Goal: Check status: Check status

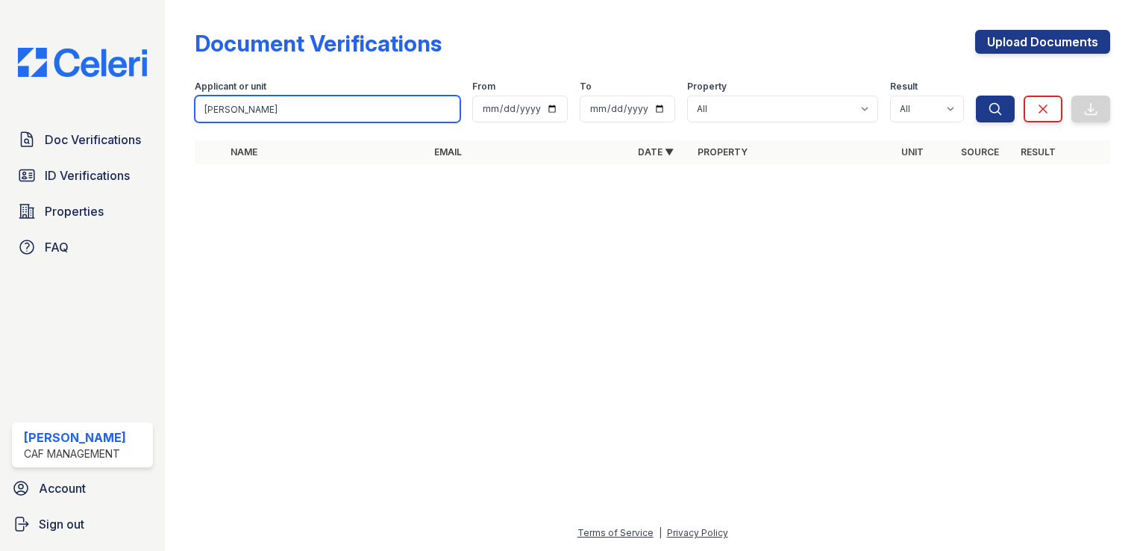
drag, startPoint x: 174, startPoint y: 110, endPoint x: 99, endPoint y: 107, distance: 74.6
click at [114, 110] on div "Doc Verifications ID Verifications Properties FAQ [PERSON_NAME] CAF Management …" at bounding box center [570, 275] width 1140 height 551
paste input "[PERSON_NAME]"
type input "[PERSON_NAME]"
click at [976, 95] on button "Search" at bounding box center [995, 108] width 39 height 27
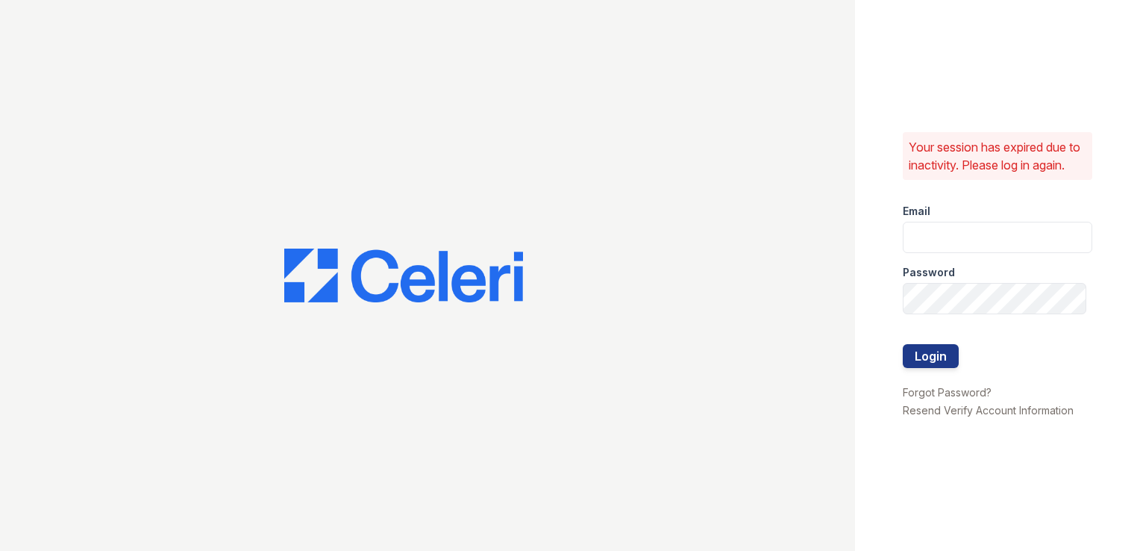
type input "[DOMAIN_NAME][EMAIL_ADDRESS][DOMAIN_NAME]"
click at [932, 368] on button "Login" at bounding box center [931, 356] width 56 height 24
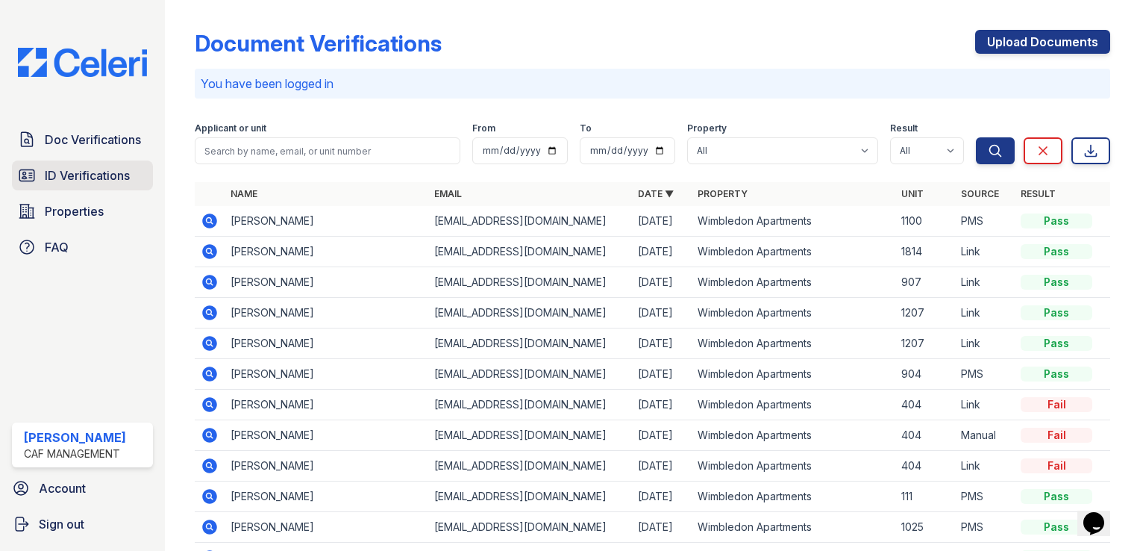
click at [87, 175] on span "ID Verifications" at bounding box center [87, 175] width 85 height 18
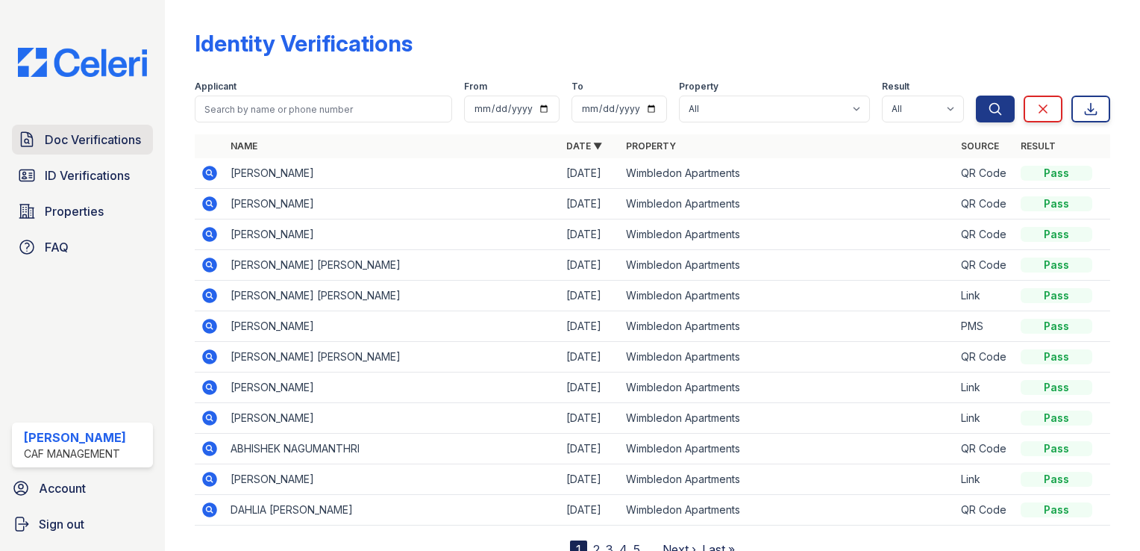
click at [55, 152] on link "Doc Verifications" at bounding box center [82, 140] width 141 height 30
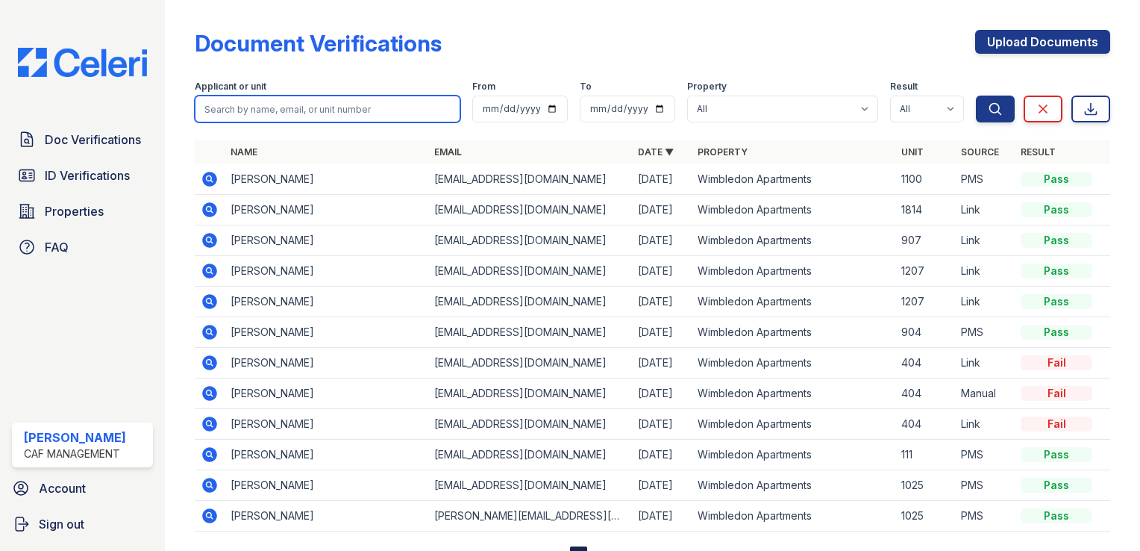
click at [280, 110] on input "search" at bounding box center [328, 108] width 266 height 27
paste input "[PERSON_NAME]"
type input "[PERSON_NAME]"
click at [976, 95] on button "Search" at bounding box center [995, 108] width 39 height 27
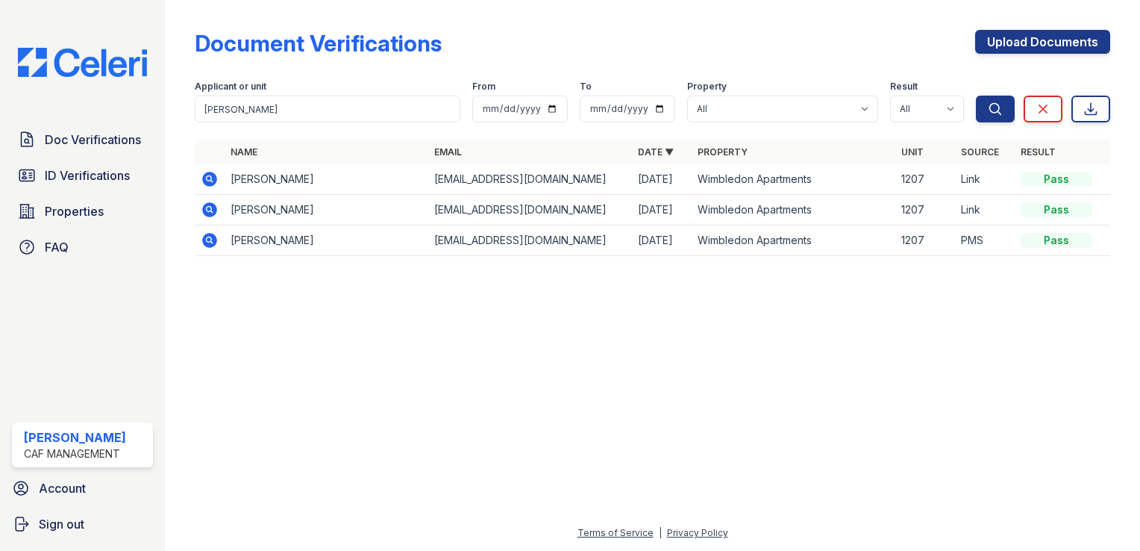
click at [216, 177] on icon at bounding box center [209, 179] width 15 height 15
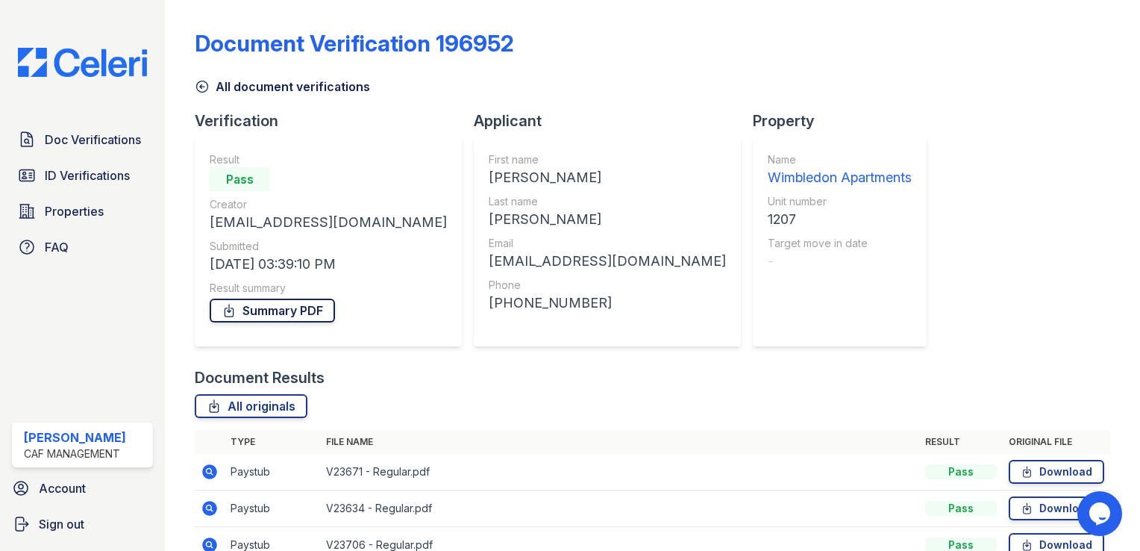
click at [279, 304] on link "Summary PDF" at bounding box center [272, 310] width 125 height 24
click at [104, 173] on span "ID Verifications" at bounding box center [87, 175] width 85 height 18
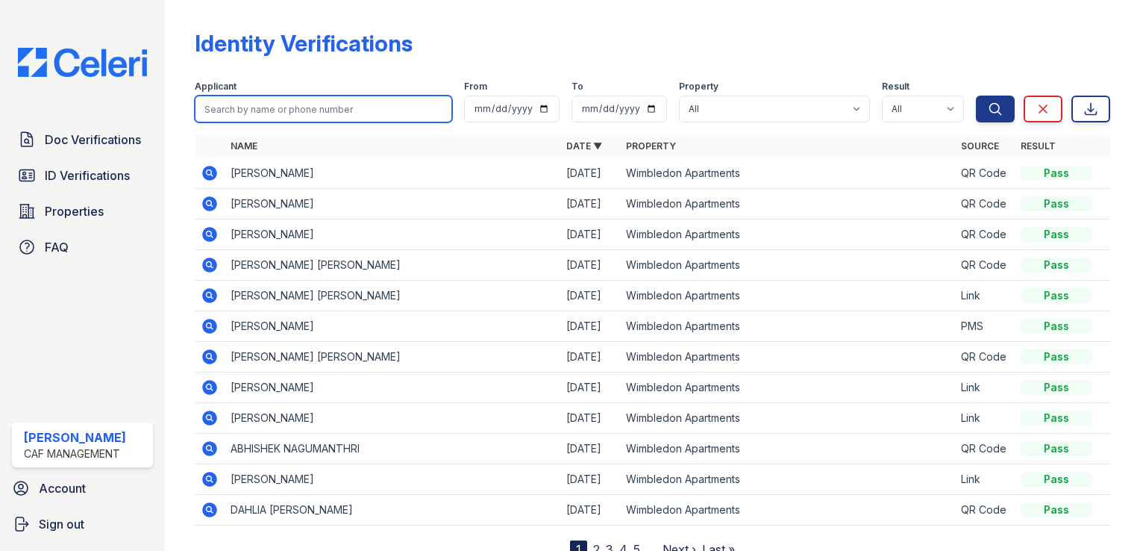
click at [270, 114] on input "search" at bounding box center [323, 108] width 257 height 27
paste input "Jared Pyle"
type input "Jared Pyle"
click at [976, 95] on button "Search" at bounding box center [995, 108] width 39 height 27
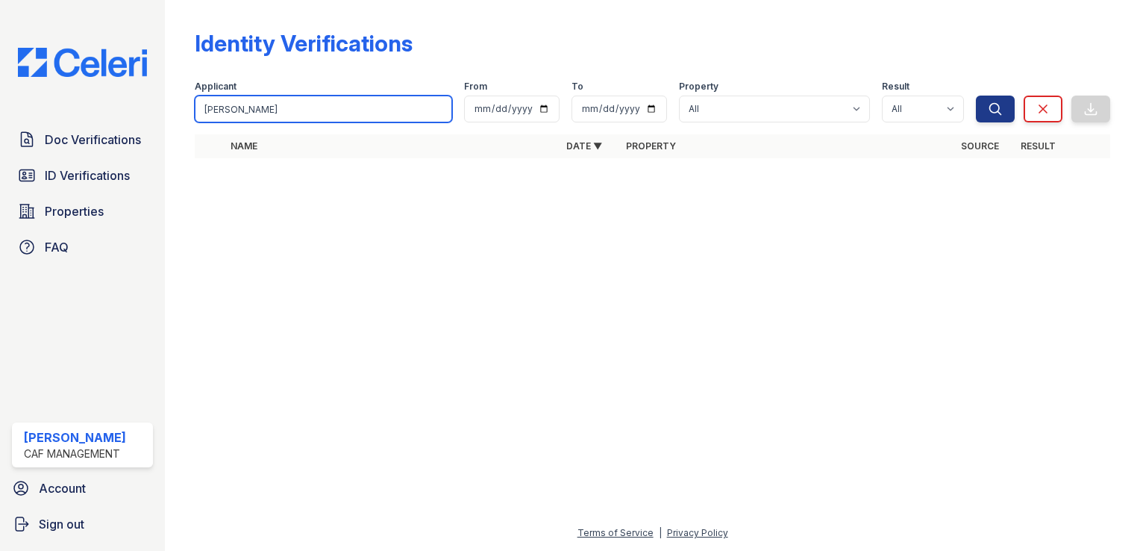
click at [266, 112] on input "Jared Pyle" at bounding box center [323, 108] width 257 height 27
type input "Jared"
click at [976, 95] on button "Search" at bounding box center [995, 108] width 39 height 27
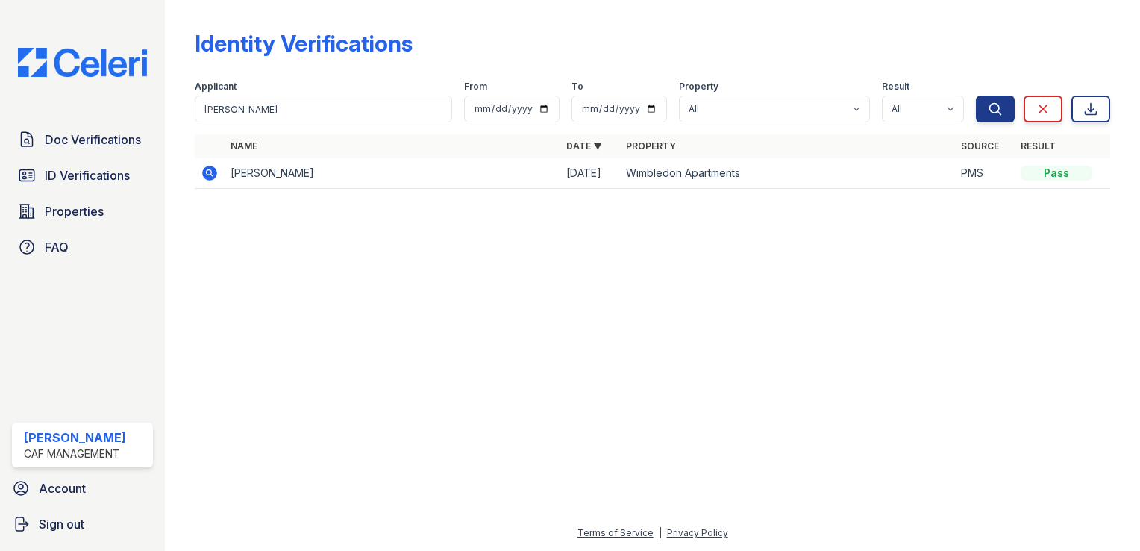
click at [209, 172] on icon at bounding box center [209, 172] width 4 height 4
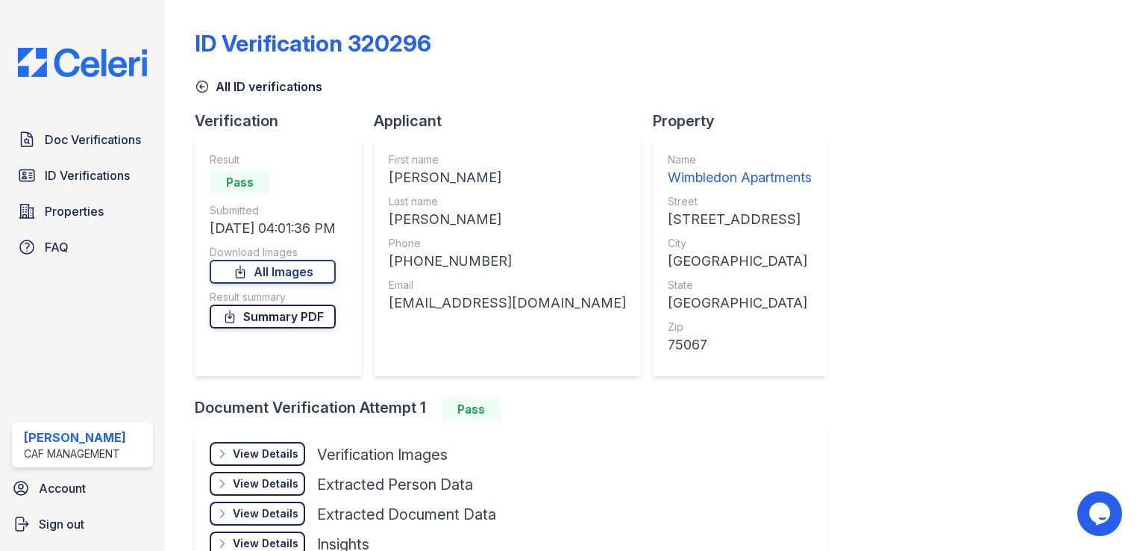
click at [312, 320] on link "Summary PDF" at bounding box center [273, 316] width 126 height 24
click at [319, 267] on link "All Images" at bounding box center [273, 272] width 126 height 24
drag, startPoint x: 513, startPoint y: 96, endPoint x: 536, endPoint y: 97, distance: 22.4
click at [513, 96] on div "ID Verification 320296 All ID verifications Verification Result Pass Submitted …" at bounding box center [652, 301] width 915 height 591
click at [66, 146] on span "Doc Verifications" at bounding box center [93, 140] width 96 height 18
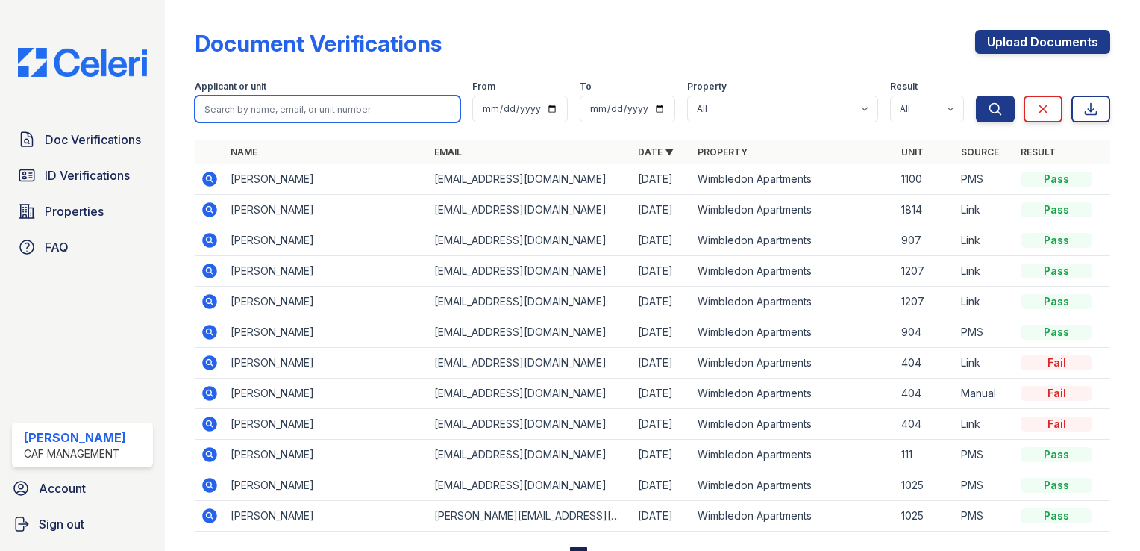
drag, startPoint x: 292, startPoint y: 110, endPoint x: 284, endPoint y: 116, distance: 9.1
click at [292, 110] on input "search" at bounding box center [328, 108] width 266 height 27
paste input "Sabrina Ausmus"
type input "Sabrina Ausmus"
click at [976, 95] on button "Search" at bounding box center [995, 108] width 39 height 27
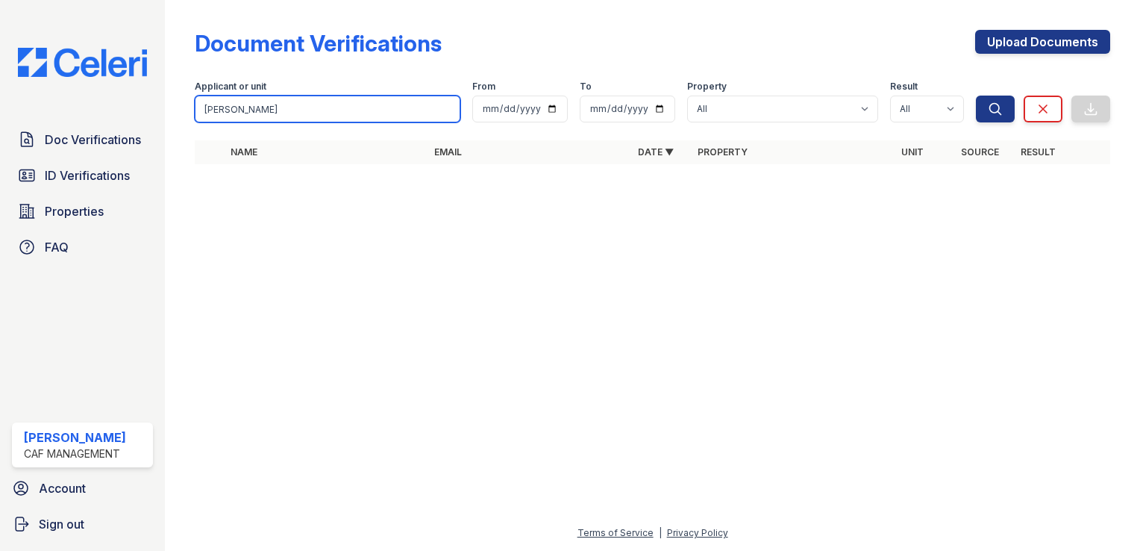
click at [331, 110] on input "Sabrina Ausmus" at bounding box center [328, 108] width 266 height 27
type input "Sabrina"
click at [976, 95] on button "Search" at bounding box center [995, 108] width 39 height 27
click at [257, 116] on input "Sabrina" at bounding box center [328, 108] width 266 height 27
click at [976, 95] on button "Search" at bounding box center [995, 108] width 39 height 27
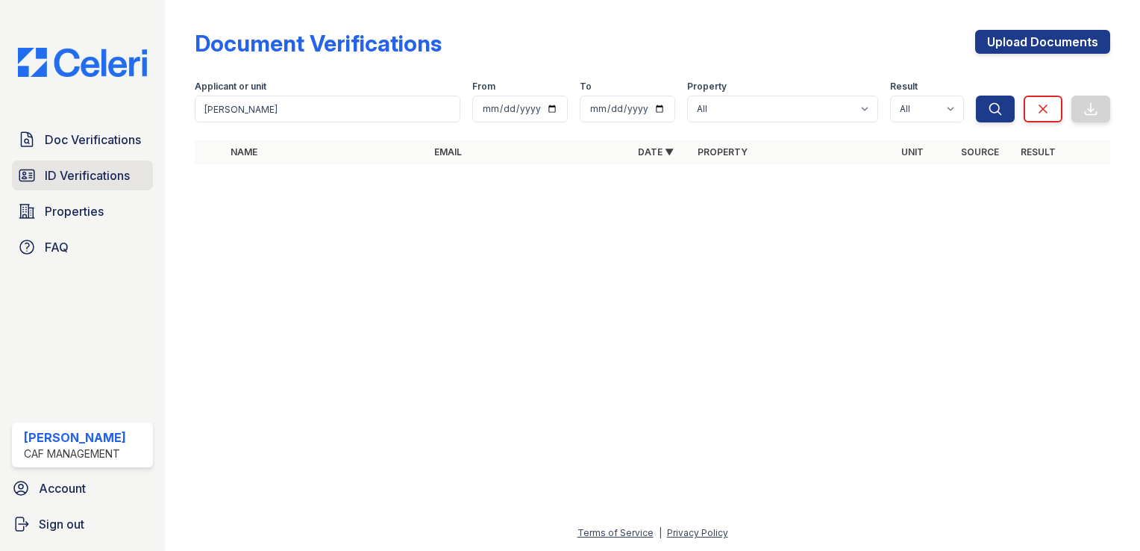
click at [103, 178] on span "ID Verifications" at bounding box center [87, 175] width 85 height 18
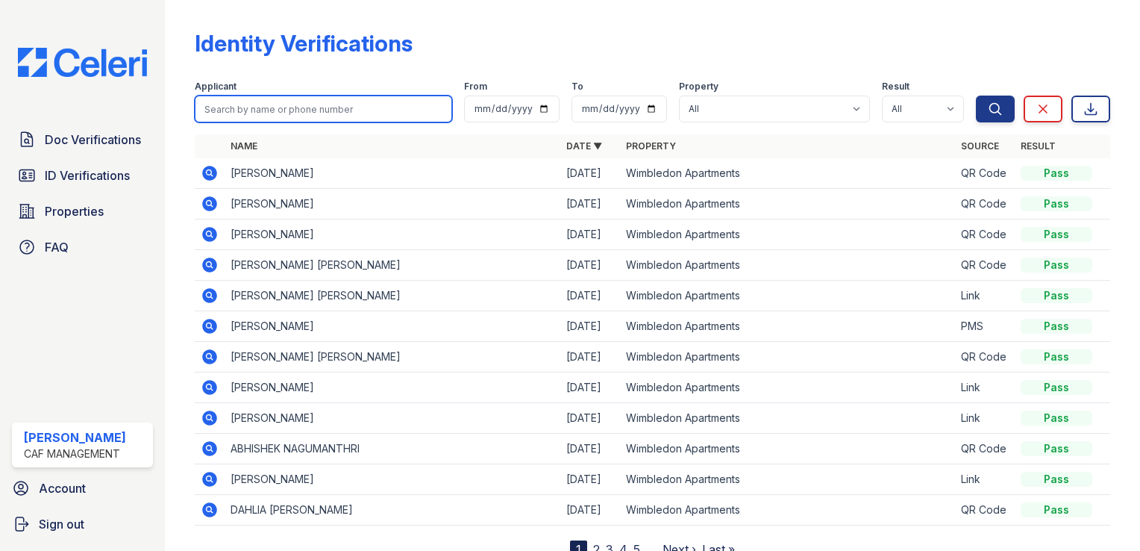
click at [342, 105] on input "search" at bounding box center [323, 108] width 257 height 27
paste input "Sabrina Ausmus"
type input "Sabrina Ausmus"
click at [976, 95] on button "Search" at bounding box center [995, 108] width 39 height 27
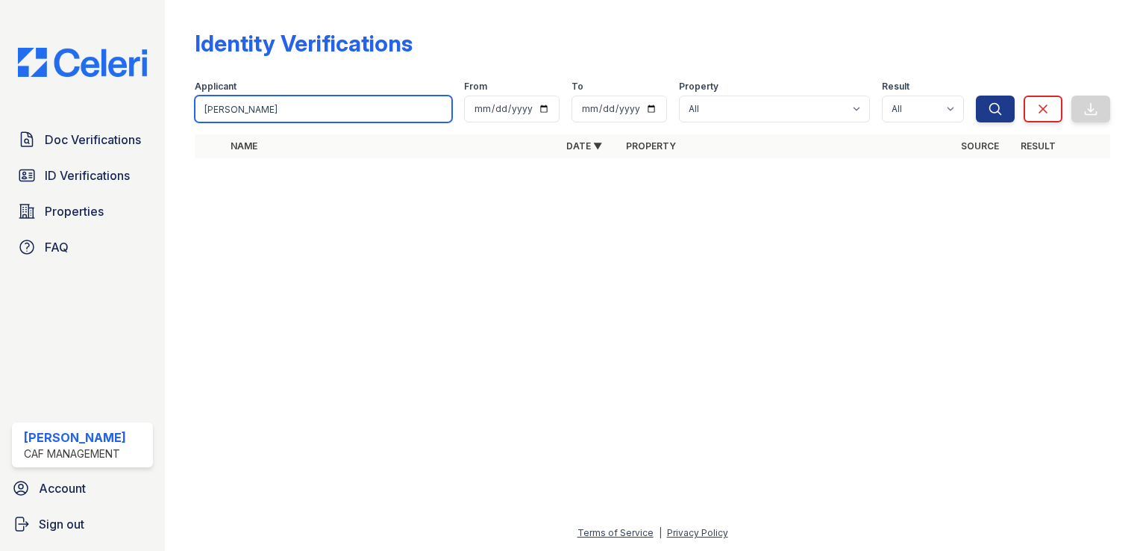
click at [352, 110] on input "Sabrina Ausmus" at bounding box center [323, 108] width 257 height 27
type input "Sabrina"
click at [976, 95] on button "Search" at bounding box center [995, 108] width 39 height 27
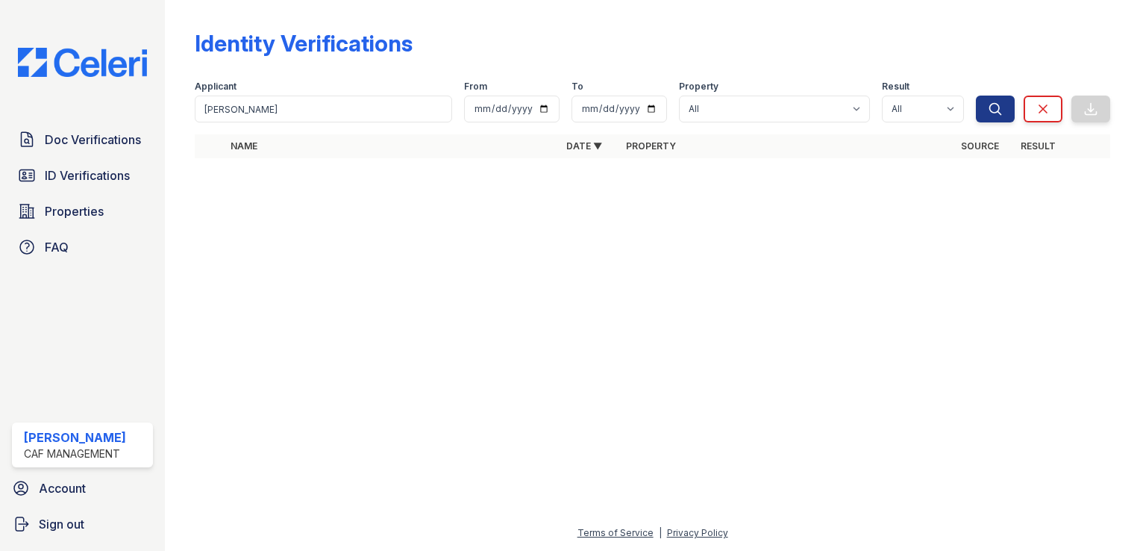
click at [286, 136] on th "Name" at bounding box center [392, 146] width 335 height 24
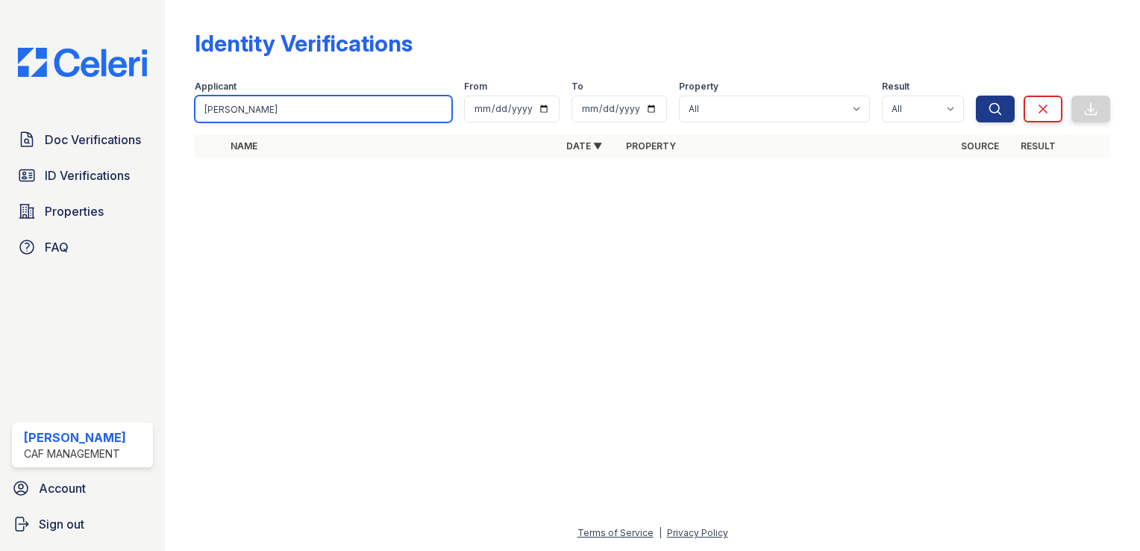
click at [245, 111] on input "Sabrina" at bounding box center [323, 108] width 257 height 27
